Goal: Information Seeking & Learning: Find specific fact

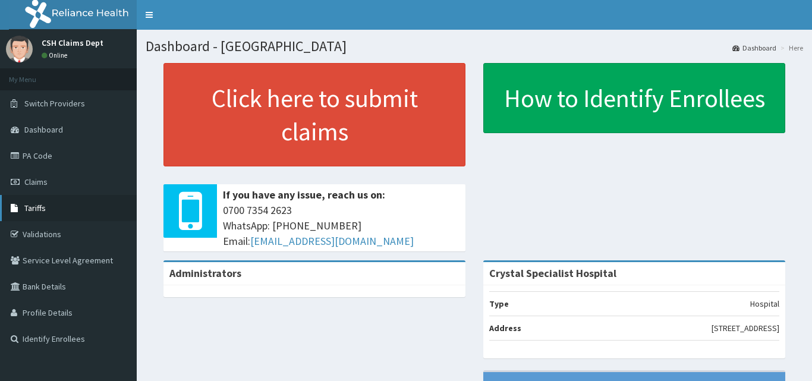
click at [43, 210] on span "Tariffs" at bounding box center [34, 208] width 21 height 11
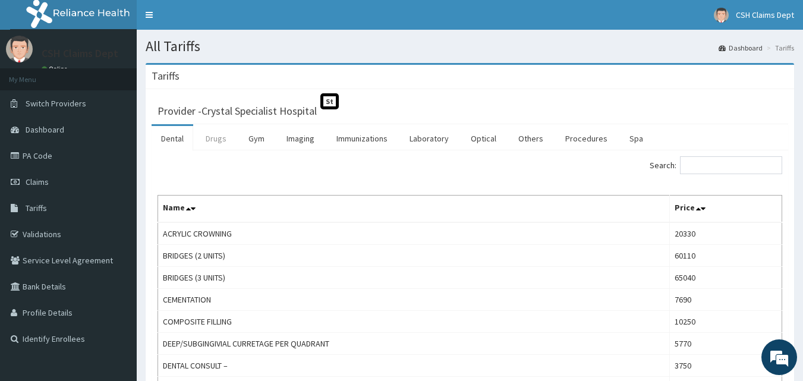
click at [219, 143] on link "Drugs" at bounding box center [216, 138] width 40 height 25
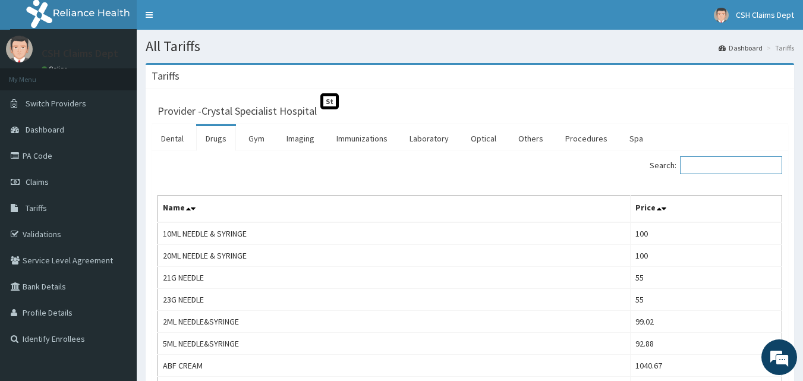
click at [711, 166] on input "Search:" at bounding box center [731, 165] width 102 height 18
click at [438, 141] on link "Laboratory" at bounding box center [429, 138] width 58 height 25
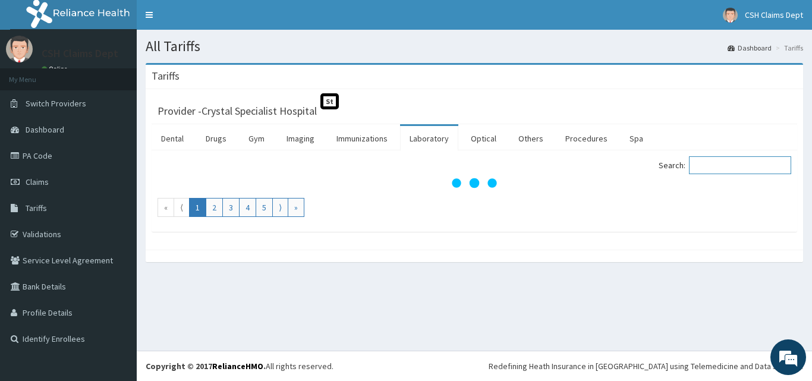
click at [734, 163] on input "Search:" at bounding box center [740, 165] width 102 height 18
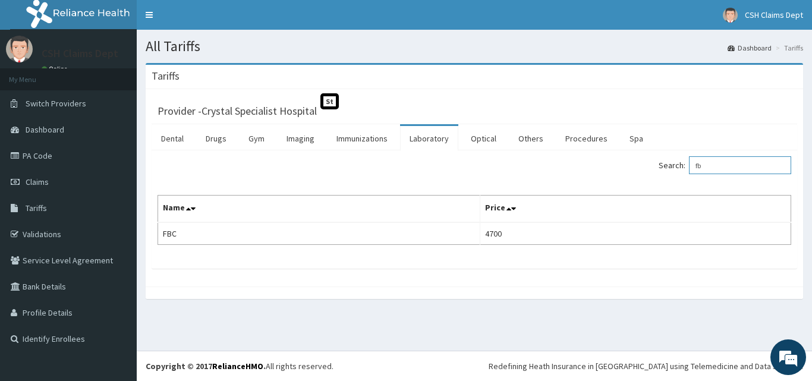
type input "f"
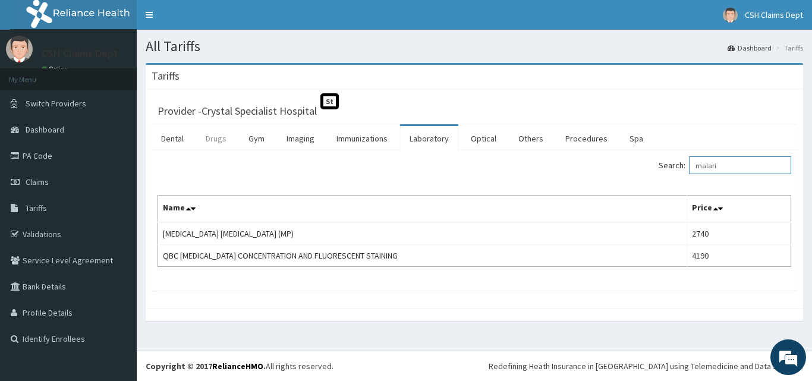
type input "malari"
click at [215, 139] on link "Drugs" at bounding box center [216, 138] width 40 height 25
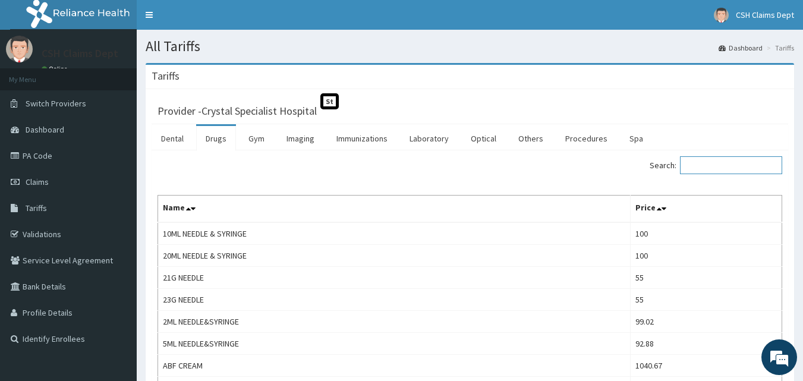
click at [741, 168] on input "Search:" at bounding box center [731, 165] width 102 height 18
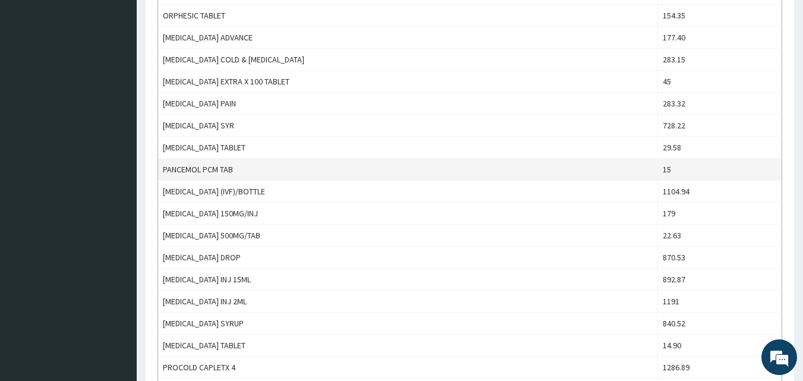
scroll to position [772, 0]
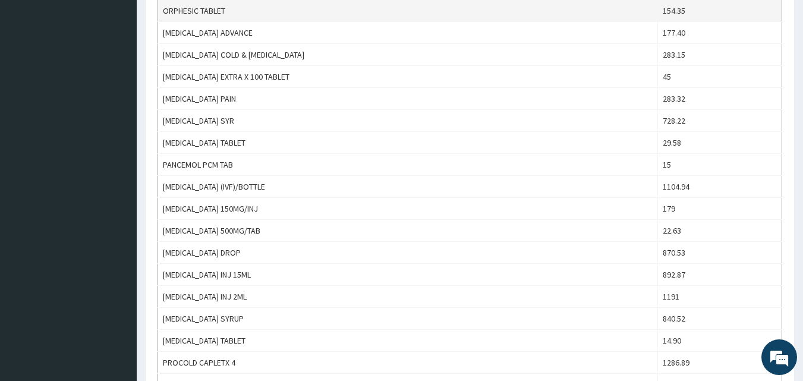
click at [352, 9] on td "ORPHESIC TABLET" at bounding box center [408, 11] width 500 height 22
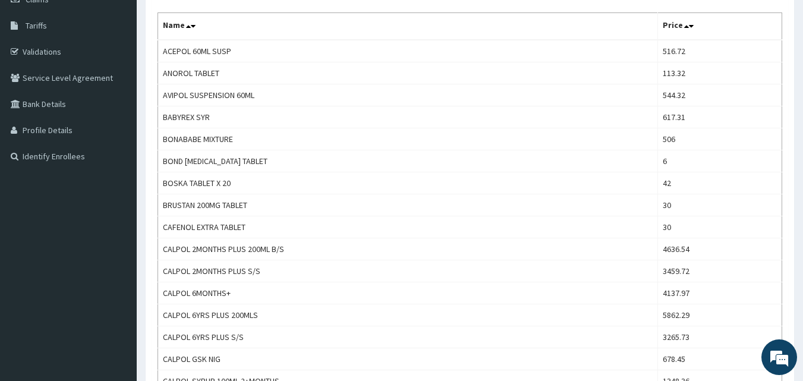
scroll to position [0, 0]
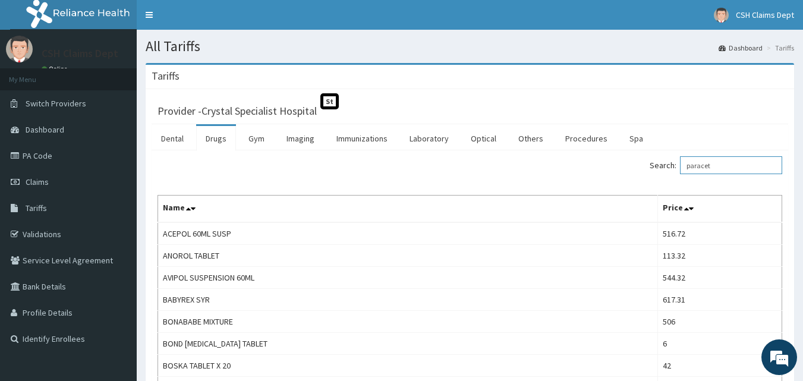
click at [733, 168] on input "paracet" at bounding box center [731, 165] width 102 height 18
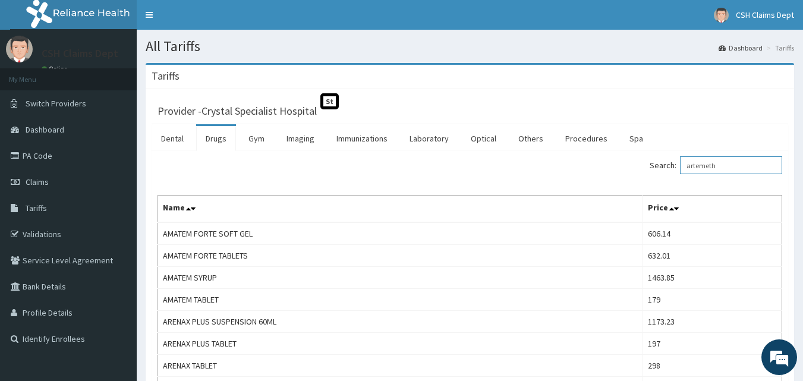
click at [739, 167] on input "artemeth" at bounding box center [731, 165] width 102 height 18
click at [674, 175] on div "Search: artemeth" at bounding box center [631, 166] width 304 height 21
click at [672, 175] on div "Search: artemeth" at bounding box center [631, 166] width 304 height 21
click at [728, 166] on input "artemeth" at bounding box center [731, 165] width 102 height 18
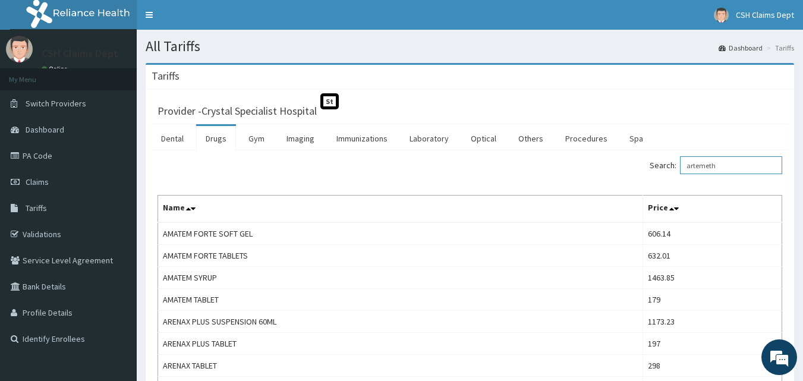
click at [728, 166] on input "artemeth" at bounding box center [731, 165] width 102 height 18
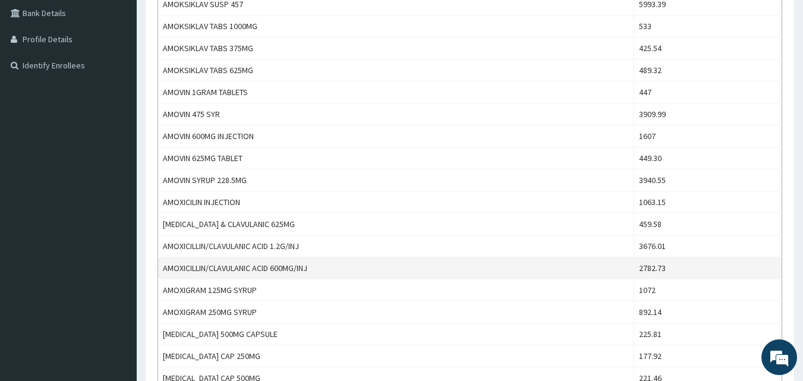
scroll to position [297, 0]
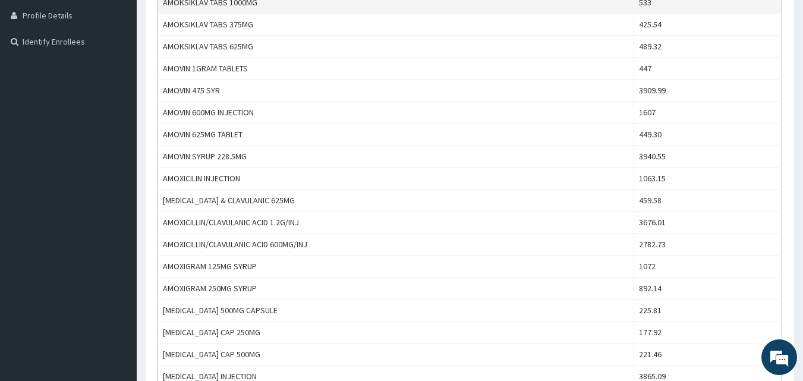
click at [353, 8] on td "AMOKSIKLAV TABS 1000MG" at bounding box center [396, 3] width 476 height 22
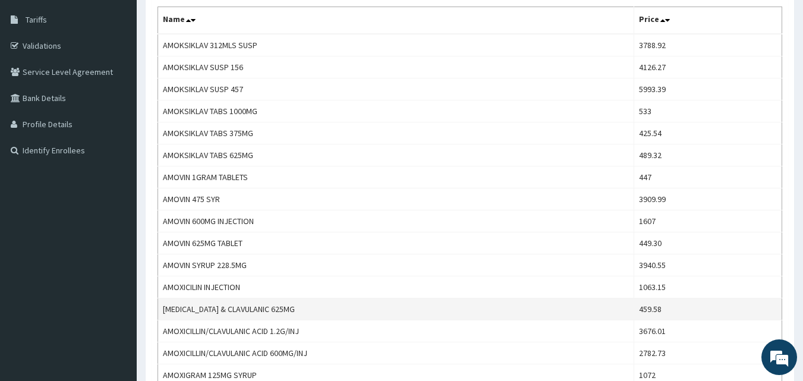
scroll to position [0, 0]
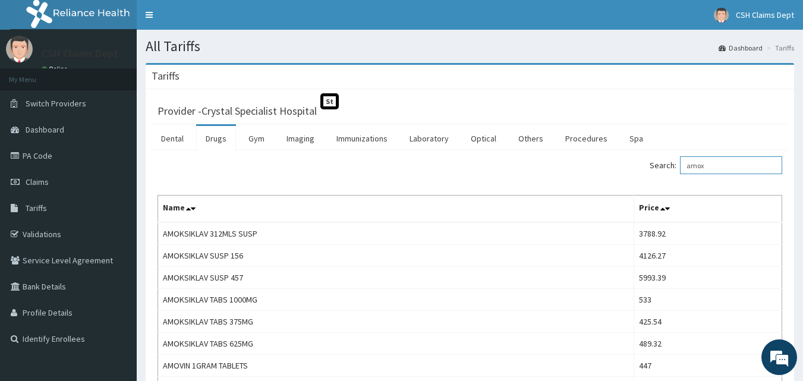
click at [728, 164] on input "amox" at bounding box center [731, 165] width 102 height 18
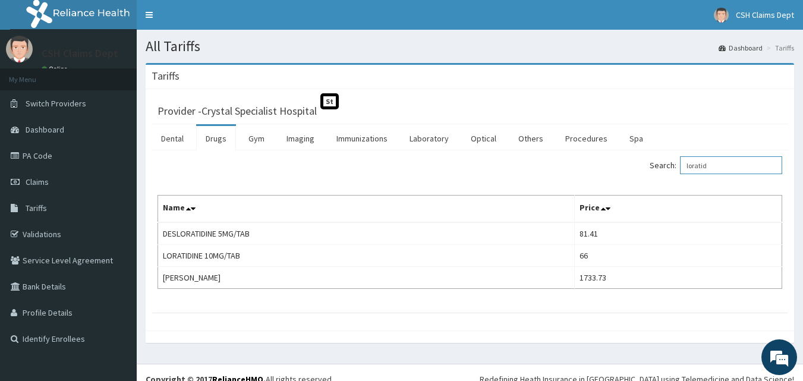
click at [723, 161] on input "loratid" at bounding box center [731, 165] width 102 height 18
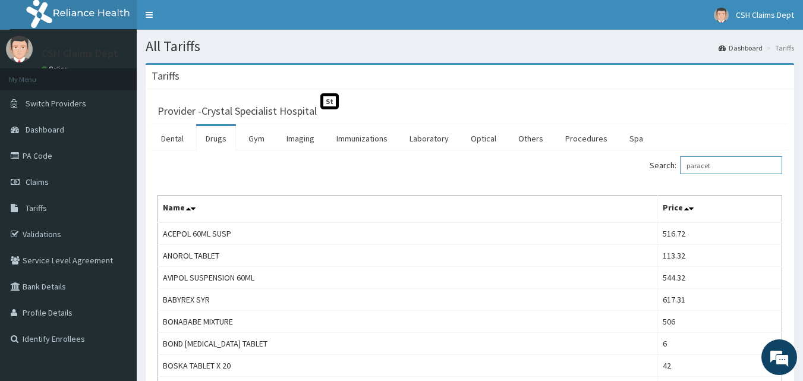
click at [742, 166] on input "paracet" at bounding box center [731, 165] width 102 height 18
click at [738, 165] on input "paracet" at bounding box center [731, 165] width 102 height 18
type input "p"
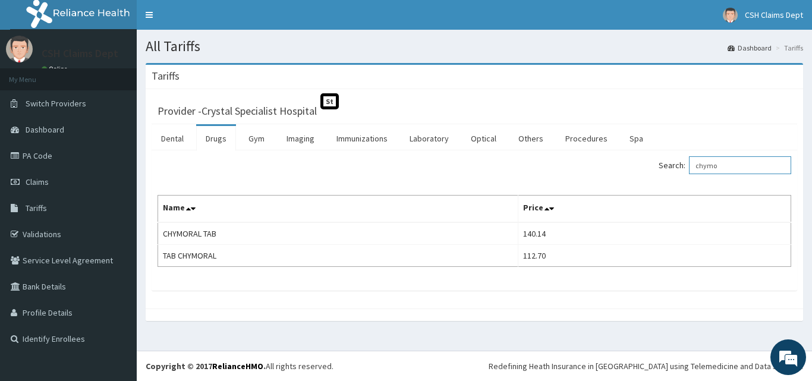
type input "chymo"
